Goal: Transaction & Acquisition: Purchase product/service

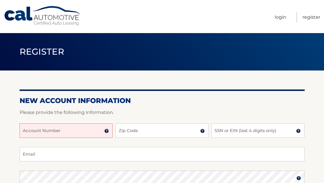
click at [84, 133] on input "Account Number" at bounding box center [66, 131] width 93 height 14
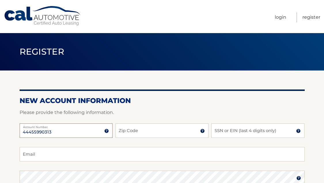
type input "44455990313"
click at [142, 134] on input "Zip Code" at bounding box center [161, 131] width 93 height 14
type input "10024"
click at [231, 133] on input "SSN or EIN (last 4 digits only)" at bounding box center [257, 131] width 93 height 14
type input "0709"
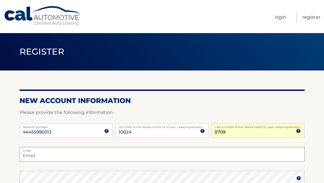
type input "andrewbackerman@gmail.com"
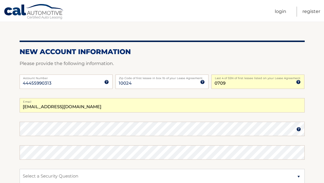
scroll to position [51, 0]
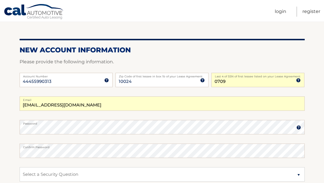
click at [299, 128] on img at bounding box center [298, 127] width 5 height 5
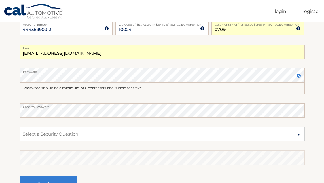
scroll to position [106, 0]
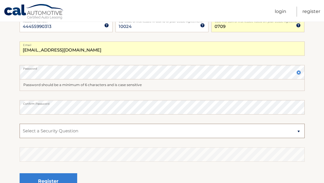
click at [214, 137] on select "Select a Security Question What was the name of your elementary school? What is…" at bounding box center [162, 131] width 285 height 14
select select "2"
click at [20, 124] on select "Select a Security Question What was the name of your elementary school? What is…" at bounding box center [162, 131] width 285 height 14
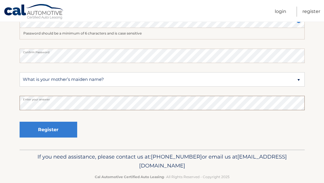
scroll to position [159, 0]
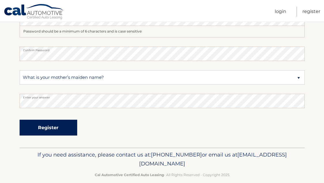
click at [65, 123] on button "Register" at bounding box center [49, 128] width 58 height 16
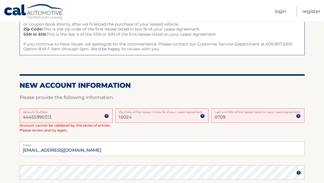
scroll to position [87, 0]
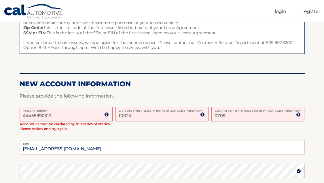
click at [56, 115] on input "44455990313" at bounding box center [66, 114] width 93 height 14
click at [31, 116] on input "44455990313" at bounding box center [66, 114] width 93 height 14
click at [138, 118] on input "10024" at bounding box center [161, 114] width 93 height 14
click at [240, 116] on input "0709" at bounding box center [257, 114] width 93 height 14
type input "0"
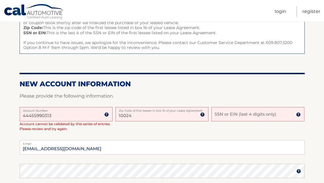
click at [256, 113] on input "SSN or EIN (last 4 digits only)" at bounding box center [257, 114] width 93 height 14
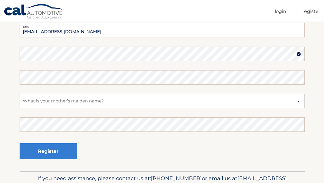
scroll to position [204, 0]
type input "7728"
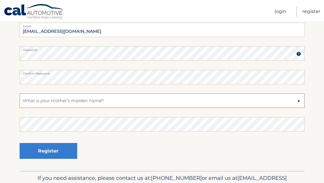
click at [117, 99] on select "Select a Security Question What was the name of your elementary school? What is…" at bounding box center [162, 101] width 285 height 14
click at [20, 94] on select "Select a Security Question What was the name of your elementary school? What is…" at bounding box center [162, 101] width 285 height 14
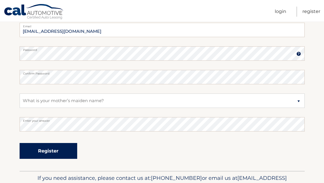
click at [68, 152] on button "Register" at bounding box center [49, 151] width 58 height 16
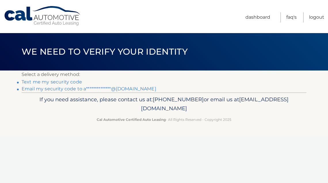
click at [66, 83] on link "Text me my security code" at bounding box center [52, 81] width 60 height 5
click at [65, 90] on link "**********" at bounding box center [89, 88] width 135 height 5
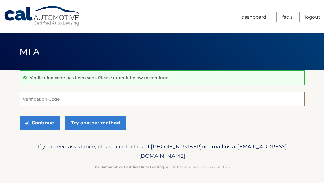
click at [65, 95] on input "Verification Code" at bounding box center [162, 99] width 285 height 14
click at [65, 99] on input "Verification Code" at bounding box center [162, 99] width 285 height 14
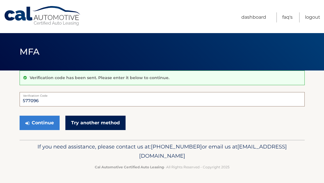
type input "577096"
click at [77, 124] on link "Try another method" at bounding box center [95, 123] width 60 height 14
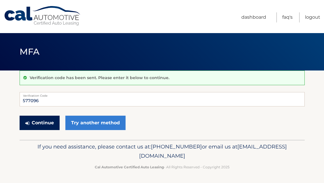
click at [46, 125] on button "Continue" at bounding box center [40, 123] width 40 height 14
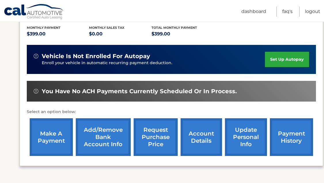
scroll to position [124, 0]
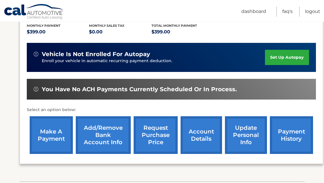
click at [105, 132] on link "Add/Remove bank account info" at bounding box center [103, 135] width 55 height 38
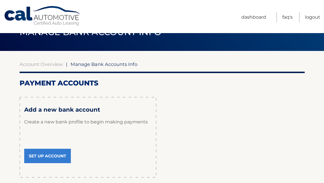
scroll to position [26, 0]
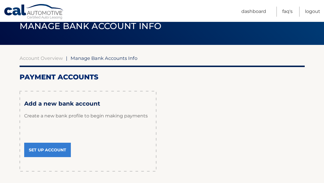
click at [66, 146] on link "Set Up Account" at bounding box center [47, 150] width 47 height 14
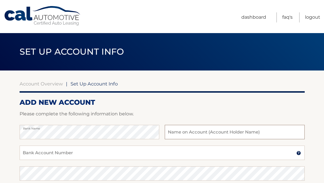
click at [192, 132] on input "text" at bounding box center [235, 132] width 140 height 14
type input "J"
type input "[PERSON_NAME] & [PERSON_NAME]"
click at [137, 152] on input "Bank Account Number" at bounding box center [162, 153] width 285 height 14
type input "85367740"
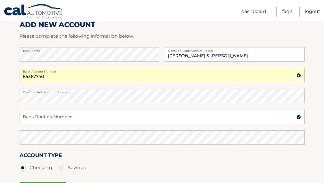
scroll to position [88, 0]
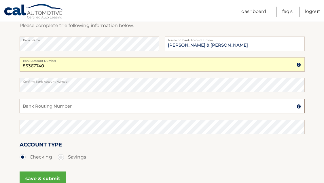
click at [97, 112] on input "Bank Routing Number" at bounding box center [162, 106] width 285 height 14
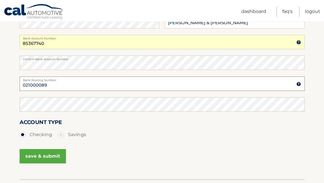
scroll to position [111, 0]
type input "021000089"
click at [40, 156] on button "save & submit" at bounding box center [43, 156] width 46 height 14
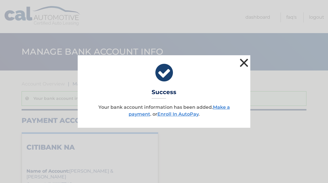
click at [241, 63] on button "×" at bounding box center [244, 63] width 12 height 12
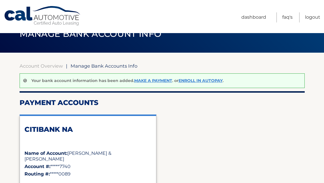
scroll to position [19, 0]
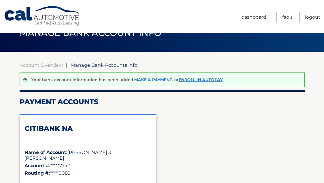
click at [145, 80] on link "Make a payment" at bounding box center [153, 79] width 38 height 5
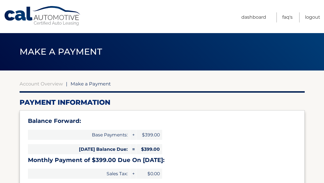
select select "NDExNDlkNzEtOGMzMS00MTA3LWFjMGUtMWYyMjYwZmMwNTAw"
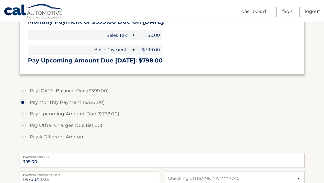
scroll to position [139, 0]
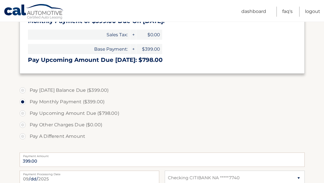
click at [24, 114] on label "Pay Upcoming Amount Due ($798.00)" at bounding box center [162, 114] width 285 height 12
click at [24, 114] on input "Pay Upcoming Amount Due ($798.00)" at bounding box center [25, 112] width 6 height 9
radio input "true"
type input "798.00"
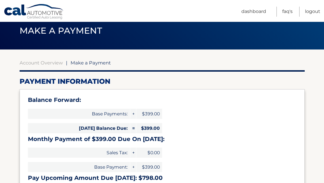
scroll to position [34, 0]
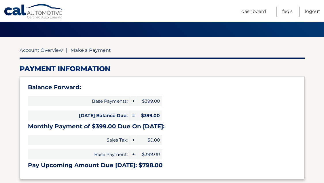
click at [43, 49] on link "Account Overview" at bounding box center [41, 50] width 43 height 6
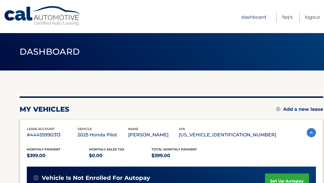
click at [252, 18] on link "Dashboard" at bounding box center [253, 17] width 25 height 10
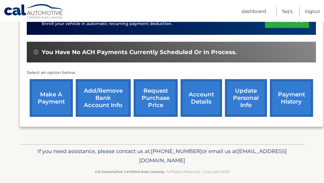
scroll to position [161, 0]
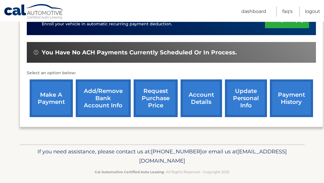
click at [290, 105] on link "payment history" at bounding box center [291, 98] width 43 height 38
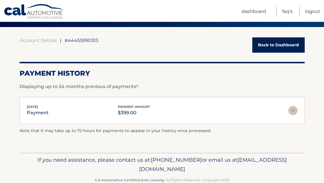
scroll to position [43, 0]
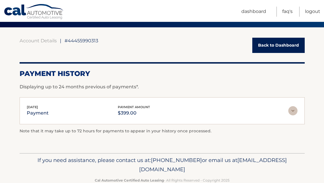
click at [295, 111] on img at bounding box center [292, 110] width 9 height 9
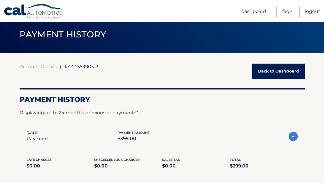
scroll to position [0, 0]
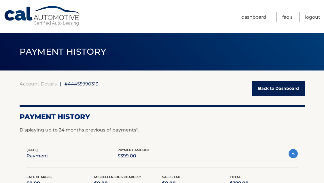
click at [263, 88] on link "Back to Dashboard" at bounding box center [278, 88] width 52 height 15
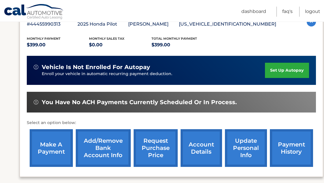
scroll to position [115, 0]
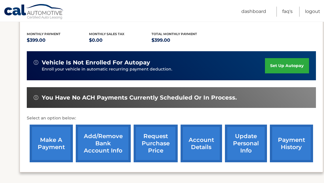
click at [56, 145] on link "make a payment" at bounding box center [51, 144] width 43 height 38
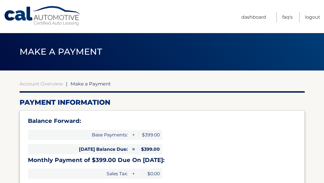
select select "NDExNDlkNzEtOGMzMS00MTA3LWFjMGUtMWYyMjYwZmMwNTAw"
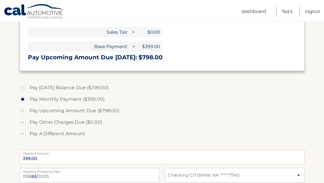
scroll to position [142, 0]
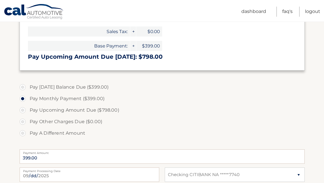
click at [23, 109] on label "Pay Upcoming Amount Due ($798.00)" at bounding box center [162, 111] width 285 height 12
click at [23, 109] on input "Pay Upcoming Amount Due ($798.00)" at bounding box center [25, 109] width 6 height 9
radio input "true"
type input "798.00"
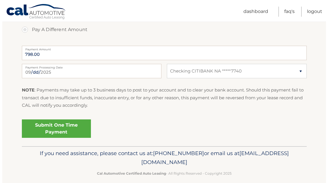
scroll to position [248, 0]
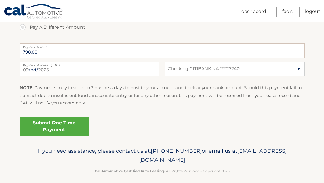
click at [84, 125] on link "Submit One Time Payment" at bounding box center [54, 126] width 69 height 18
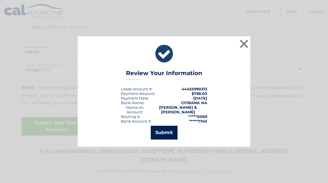
click at [167, 135] on button "Submit" at bounding box center [164, 133] width 27 height 14
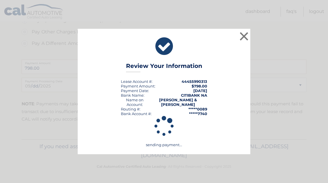
scroll to position [232, 0]
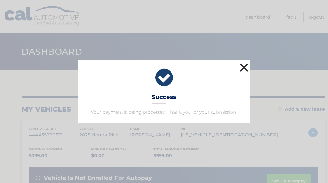
click at [244, 69] on button "×" at bounding box center [244, 68] width 12 height 12
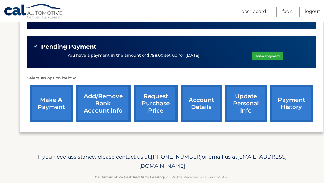
scroll to position [177, 0]
